Goal: Information Seeking & Learning: Learn about a topic

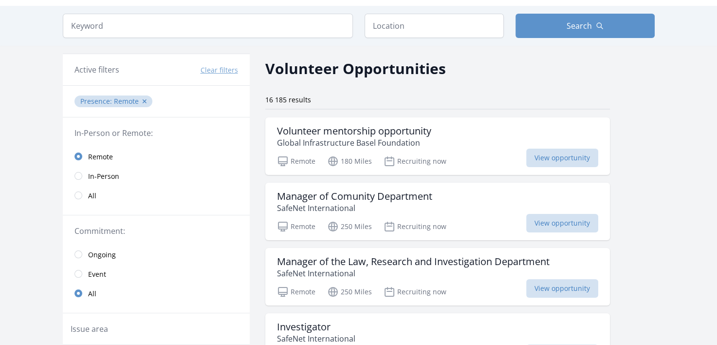
scroll to position [49, 0]
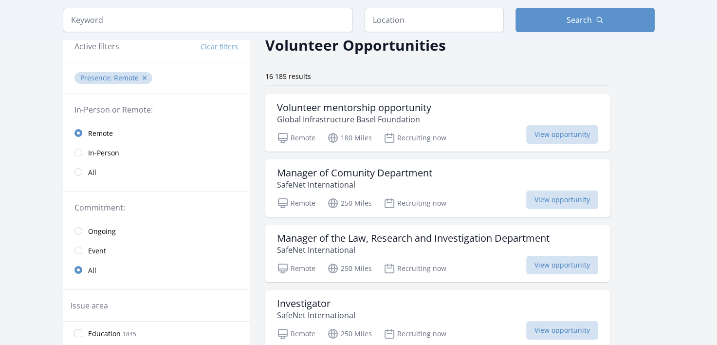
click at [97, 234] on span "Ongoing" at bounding box center [102, 231] width 28 height 10
click at [464, 127] on div "Volunteer mentorship opportunity Global Infrastructure Basel Foundation Remote …" at bounding box center [437, 122] width 345 height 57
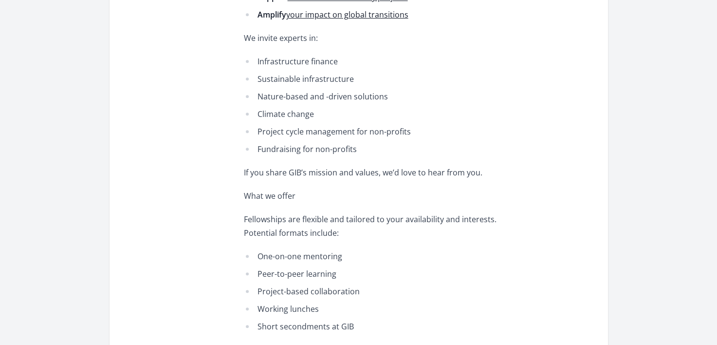
scroll to position [536, 0]
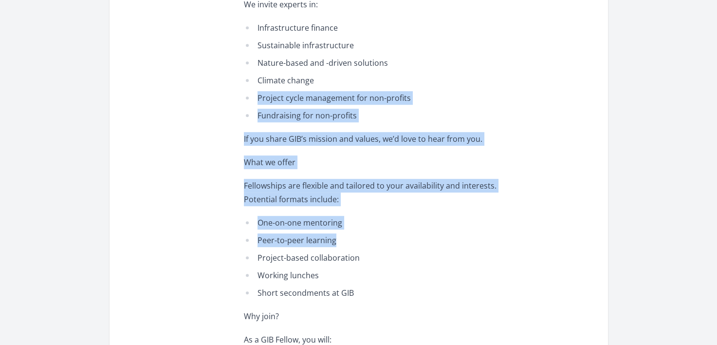
drag, startPoint x: 249, startPoint y: 94, endPoint x: 339, endPoint y: 238, distance: 169.6
click at [339, 238] on div "Volunteer opportunity: become a GIB Fellow! Are you a leader in sustainable inf…" at bounding box center [386, 116] width 285 height 892
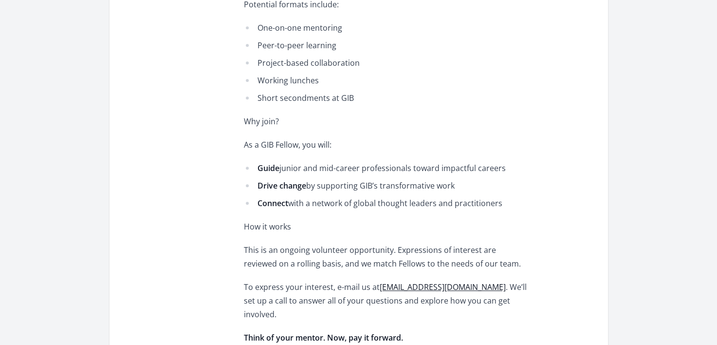
click at [300, 183] on strong "Drive change" at bounding box center [282, 185] width 49 height 11
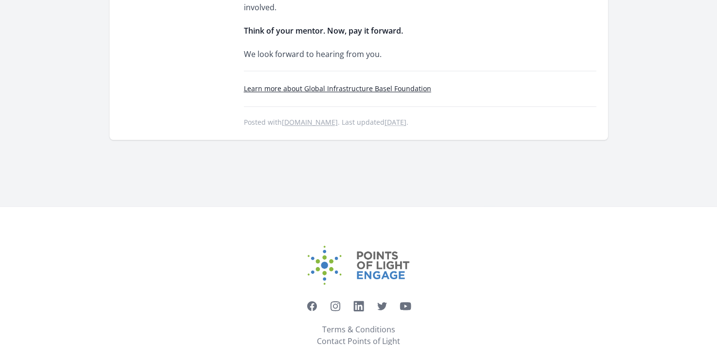
scroll to position [1052, 0]
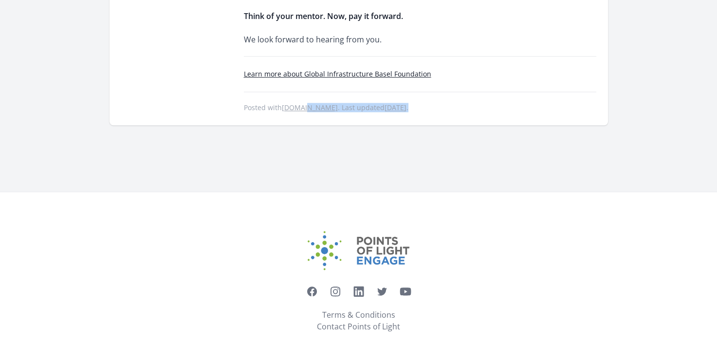
drag, startPoint x: 421, startPoint y: 98, endPoint x: 289, endPoint y: 93, distance: 132.0
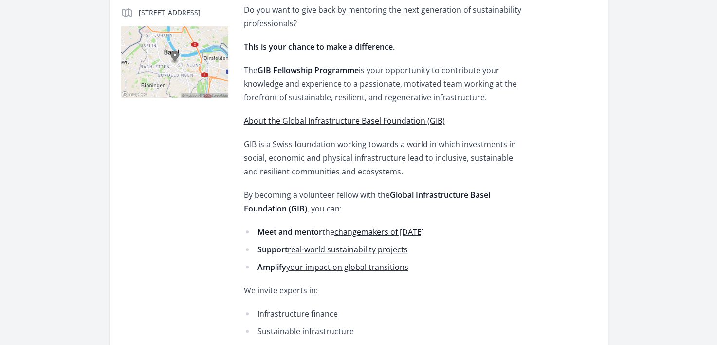
scroll to position [175, 0]
